Goal: Information Seeking & Learning: Find specific fact

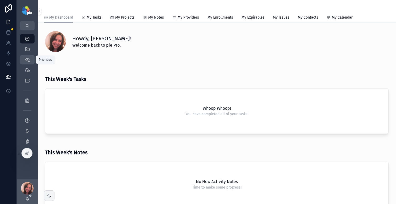
click at [29, 60] on icon "scrollable content" at bounding box center [27, 59] width 5 height 5
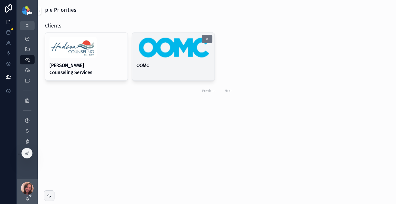
click at [168, 55] on img "scrollable content" at bounding box center [173, 47] width 74 height 21
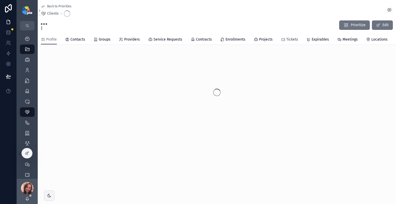
click at [290, 40] on span "Tickets" at bounding box center [292, 39] width 12 height 5
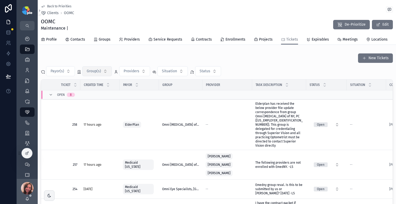
click at [105, 72] on button "Group(s)" at bounding box center [97, 71] width 30 height 10
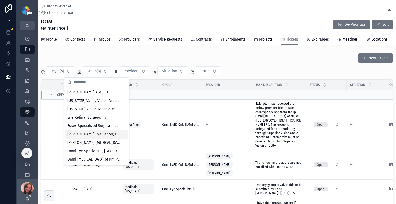
click at [85, 134] on span "[PERSON_NAME] Eye Center, LTD" at bounding box center [93, 134] width 52 height 5
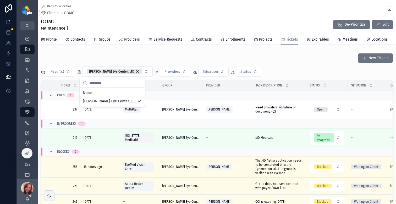
click at [279, 64] on div "New Tickets Payor(s) [PERSON_NAME] Eye Center, LTD Providers Situation Status T…" at bounding box center [217, 143] width 352 height 180
click at [239, 75] on button "Status" at bounding box center [249, 72] width 26 height 10
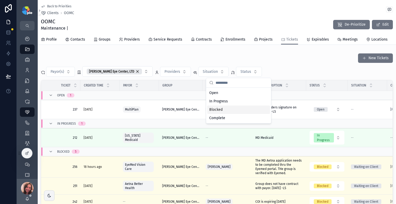
click at [233, 110] on div "Blocked" at bounding box center [238, 109] width 63 height 8
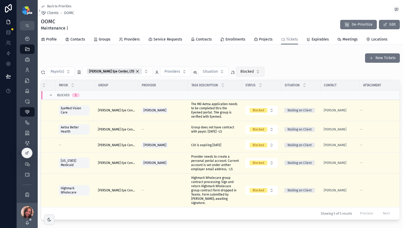
click at [240, 72] on span "Blocked" at bounding box center [246, 71] width 13 height 5
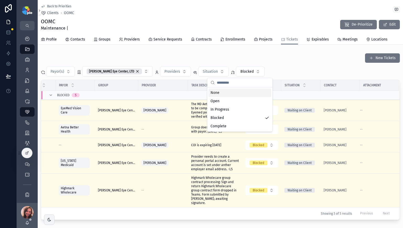
click at [220, 92] on div "None" at bounding box center [239, 93] width 63 height 8
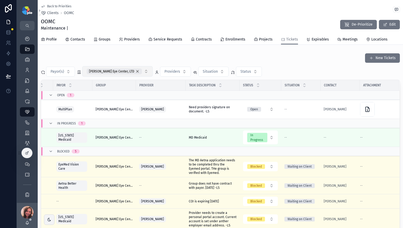
click at [129, 72] on div "[PERSON_NAME] Eye Center, LTD" at bounding box center [114, 72] width 55 height 6
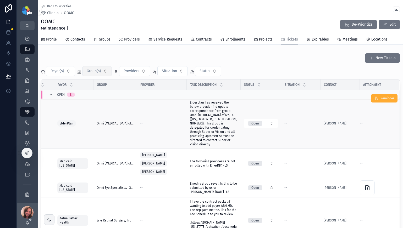
scroll to position [2, 70]
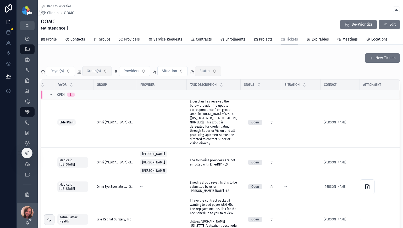
click at [215, 70] on button "Status" at bounding box center [208, 71] width 26 height 10
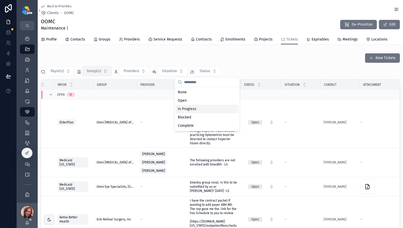
click at [200, 109] on div "In Progress" at bounding box center [207, 109] width 63 height 8
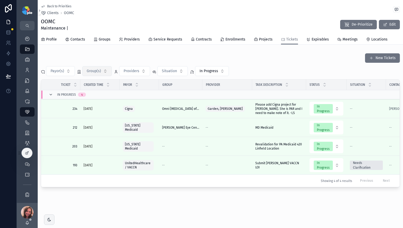
click at [52, 94] on icon "scrollable content" at bounding box center [51, 95] width 4 height 4
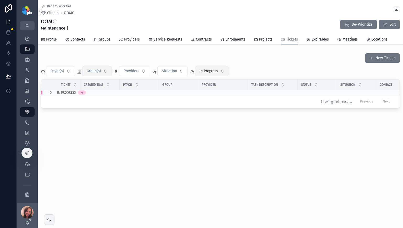
click at [222, 68] on button "In Progress" at bounding box center [212, 71] width 34 height 10
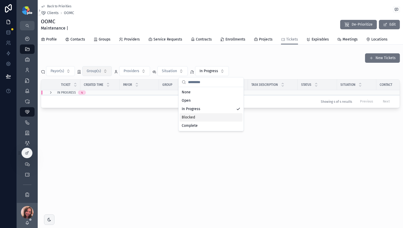
click at [200, 116] on div "Blocked" at bounding box center [210, 117] width 63 height 8
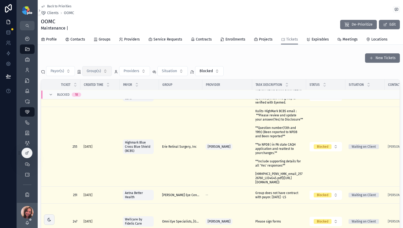
scroll to position [7, 0]
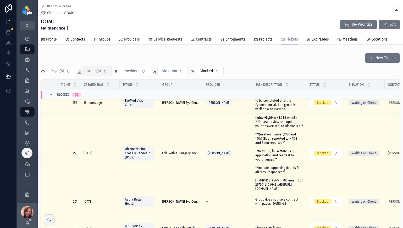
click at [28, 40] on icon "scrollable content" at bounding box center [27, 38] width 5 height 5
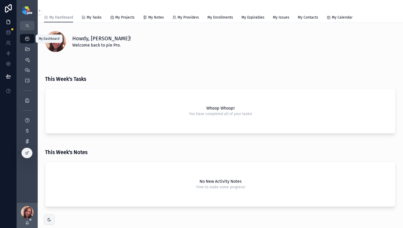
click at [28, 40] on icon "scrollable content" at bounding box center [27, 38] width 5 height 5
click at [29, 26] on icon "scrollable content" at bounding box center [27, 26] width 4 height 4
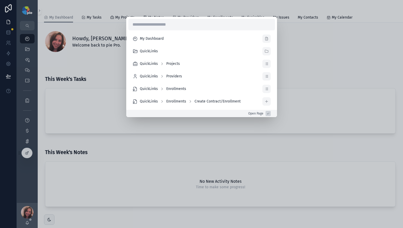
click at [193, 151] on div "My Dashboard QuickLinks QuickLinks Projects QuickLinks Providers QuickLinks Enr…" at bounding box center [201, 114] width 403 height 228
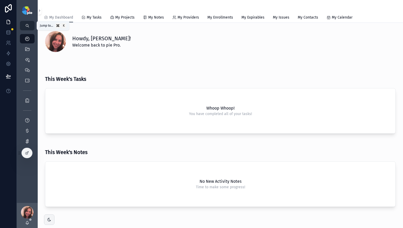
click at [27, 29] on button "scrollable content" at bounding box center [27, 25] width 15 height 9
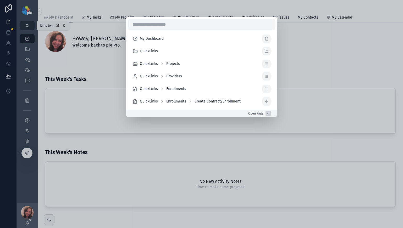
type input "**********"
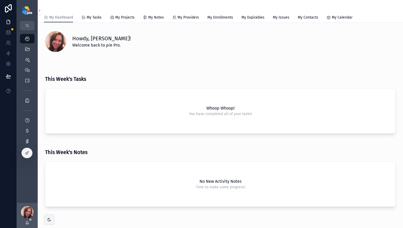
click at [332, 56] on div "My Dashboard QuickLinks QuickLinks Projects QuickLinks Providers QuickLinks Enr…" at bounding box center [201, 114] width 403 height 228
click at [27, 61] on icon "scrollable content" at bounding box center [27, 59] width 5 height 5
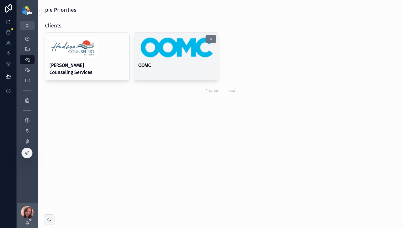
click at [197, 58] on div "OOMC" at bounding box center [176, 53] width 84 height 41
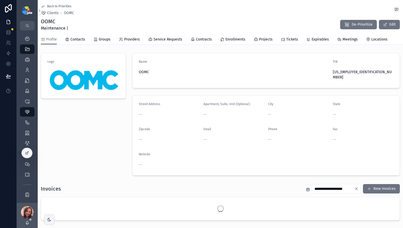
scroll to position [1, 0]
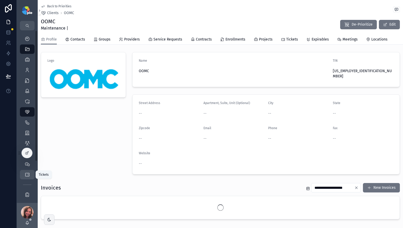
drag, startPoint x: 28, startPoint y: 155, endPoint x: 30, endPoint y: 171, distance: 15.6
click at [30, 171] on div "**********" at bounding box center [210, 114] width 386 height 228
click at [99, 147] on div "Logo" at bounding box center [83, 113] width 91 height 127
click at [5, 131] on div at bounding box center [8, 114] width 17 height 228
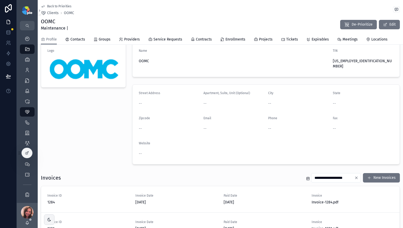
scroll to position [0, 0]
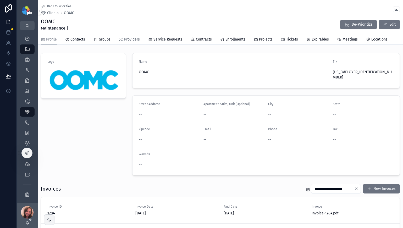
click at [129, 41] on span "Providers" at bounding box center [132, 39] width 16 height 5
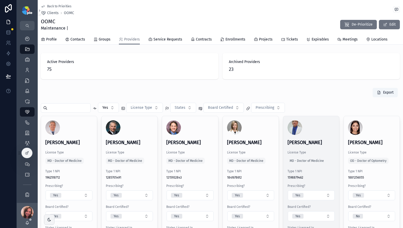
click at [316, 171] on span "Type 1 NPI" at bounding box center [310, 171] width 47 height 4
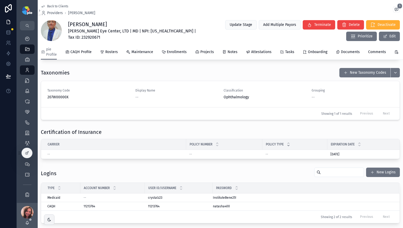
scroll to position [639, 0]
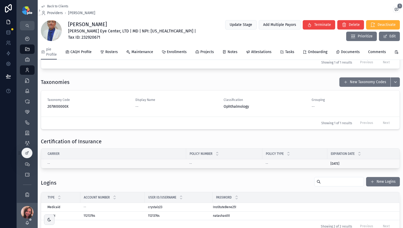
click at [162, 166] on div "--" at bounding box center [115, 164] width 136 height 4
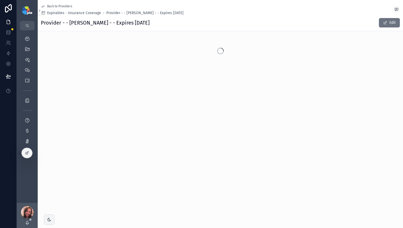
click at [52, 7] on span "Back to Providers" at bounding box center [59, 6] width 25 height 4
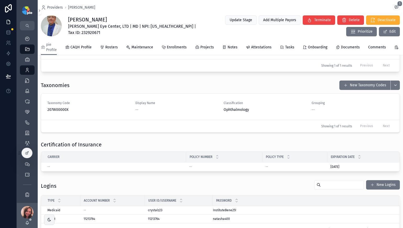
scroll to position [671, 0]
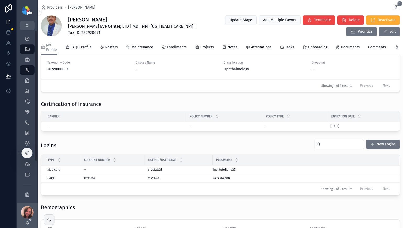
drag, startPoint x: 30, startPoint y: 151, endPoint x: 14, endPoint y: 152, distance: 16.5
click at [14, 152] on div "My Dashboard QuickLinks Projects 4,157 Providers 295 Enrollments 3,479 Contract…" at bounding box center [201, 114] width 403 height 228
click at [14, 152] on div at bounding box center [8, 114] width 17 height 228
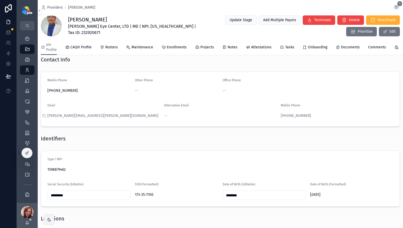
scroll to position [215, 0]
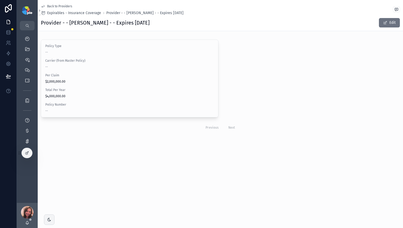
click at [62, 5] on span "Back to Providers" at bounding box center [59, 6] width 25 height 4
